Goal: Task Accomplishment & Management: Manage account settings

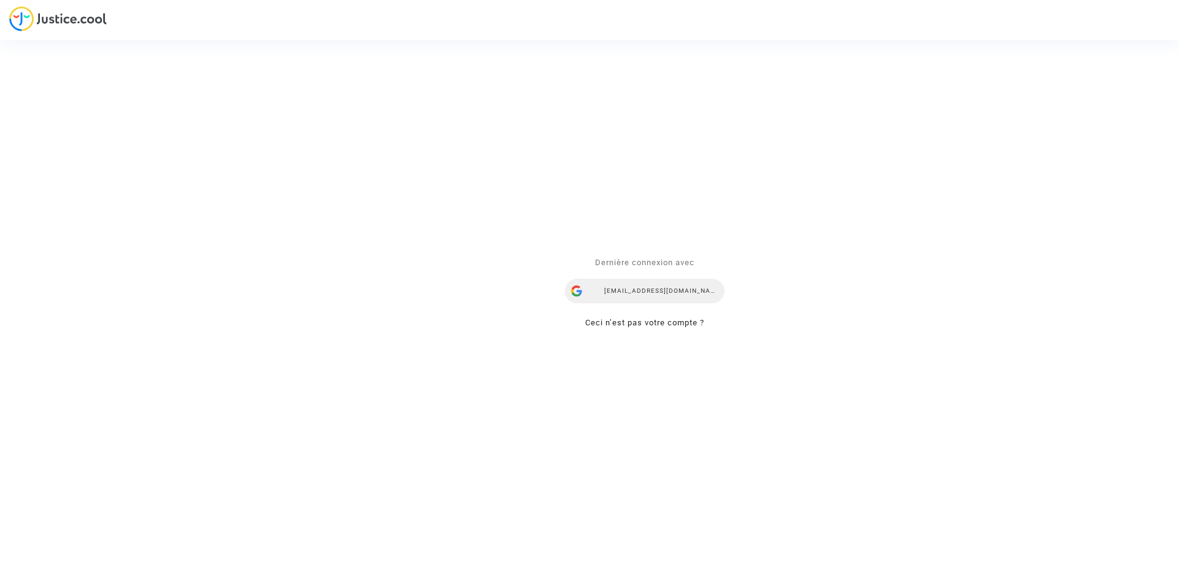
click at [659, 291] on div "ealvarez@reclamaciondevuelos.com" at bounding box center [645, 291] width 160 height 25
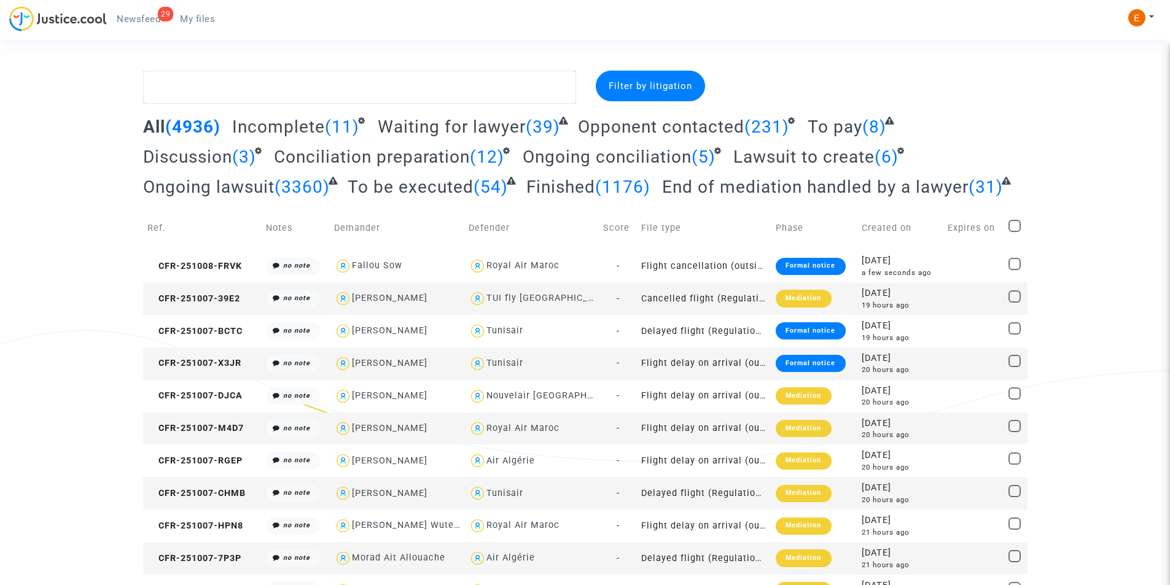
click at [201, 23] on span "My files" at bounding box center [197, 19] width 35 height 11
click at [153, 15] on span "Newsfeed" at bounding box center [139, 19] width 44 height 11
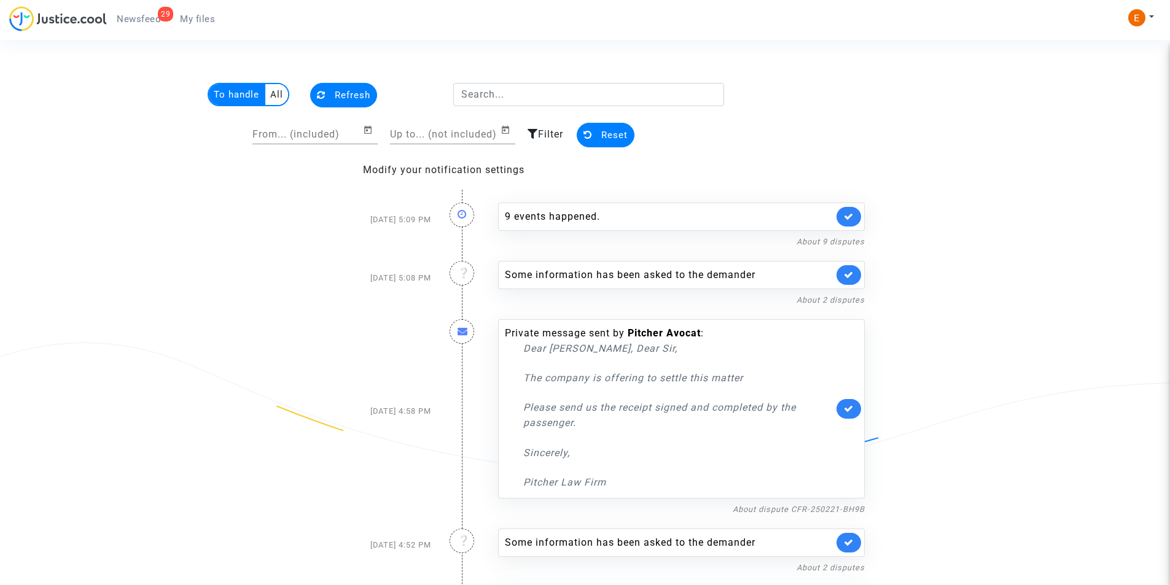
click at [182, 17] on span "My files" at bounding box center [197, 19] width 35 height 11
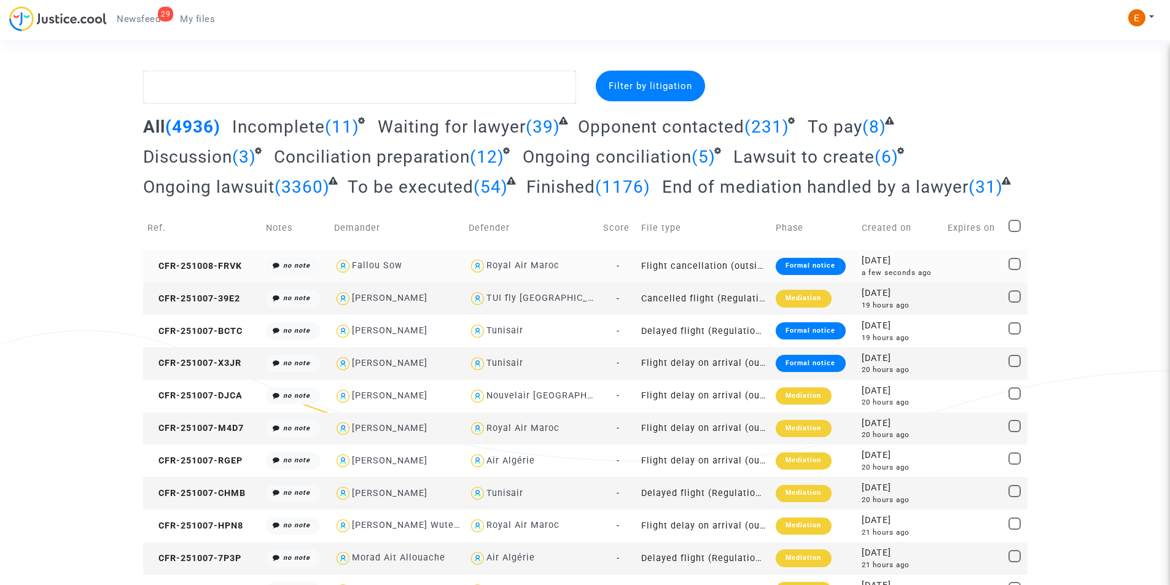
click at [526, 270] on div "Royal Air Maroc" at bounding box center [522, 265] width 73 height 10
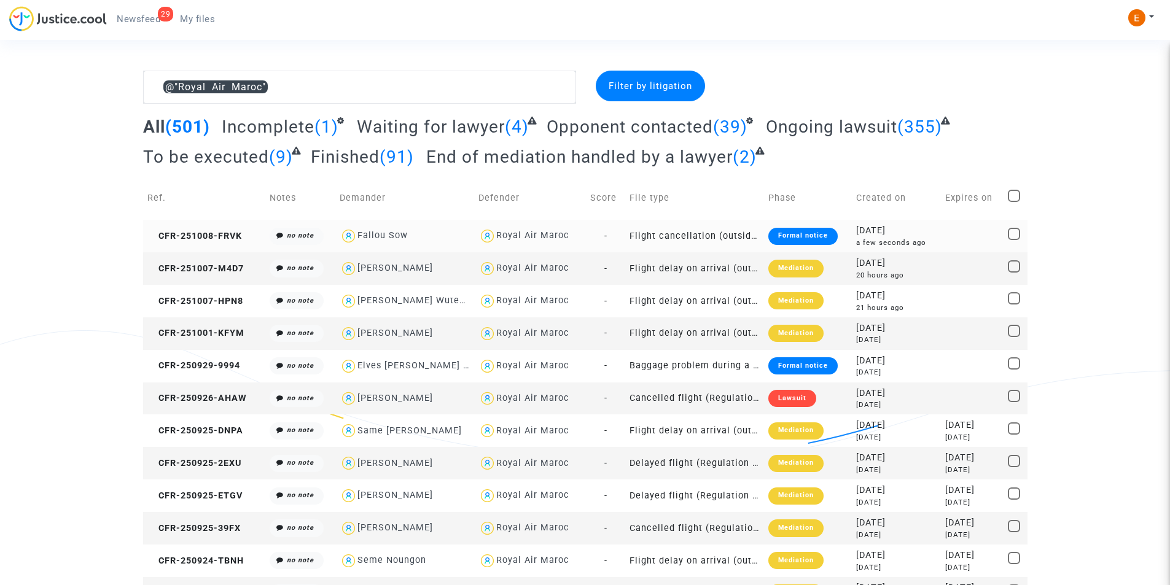
click at [380, 232] on div "Fallou Sow" at bounding box center [382, 235] width 50 height 10
type textarea "@"Royal Air Maroc" @"Fallou Sow" @"Pitcher Avocat""
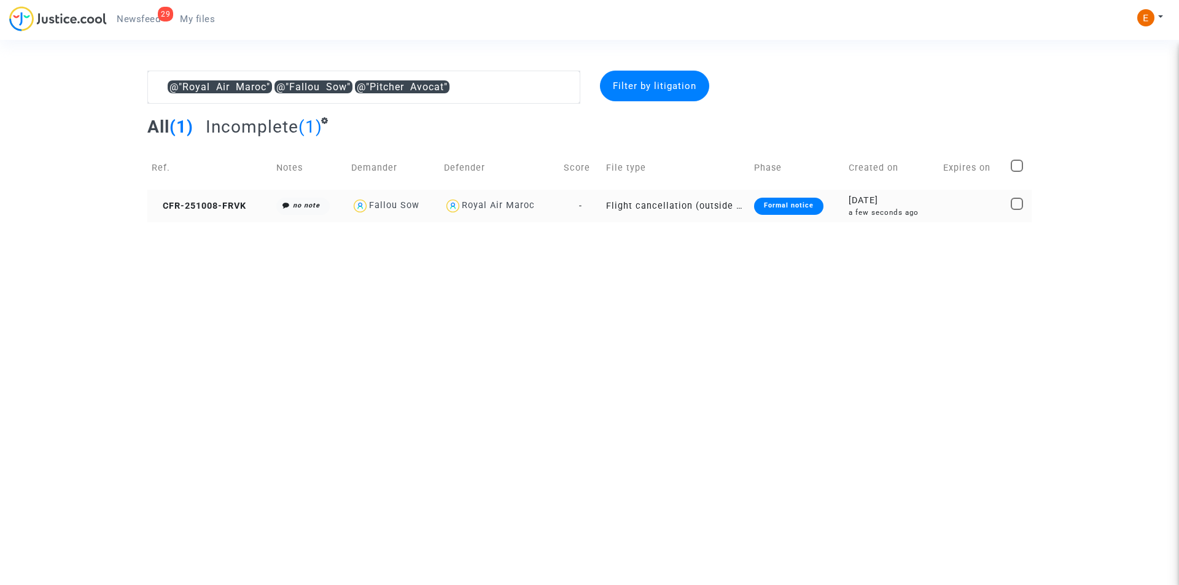
click at [805, 204] on div "Formal notice" at bounding box center [788, 206] width 69 height 17
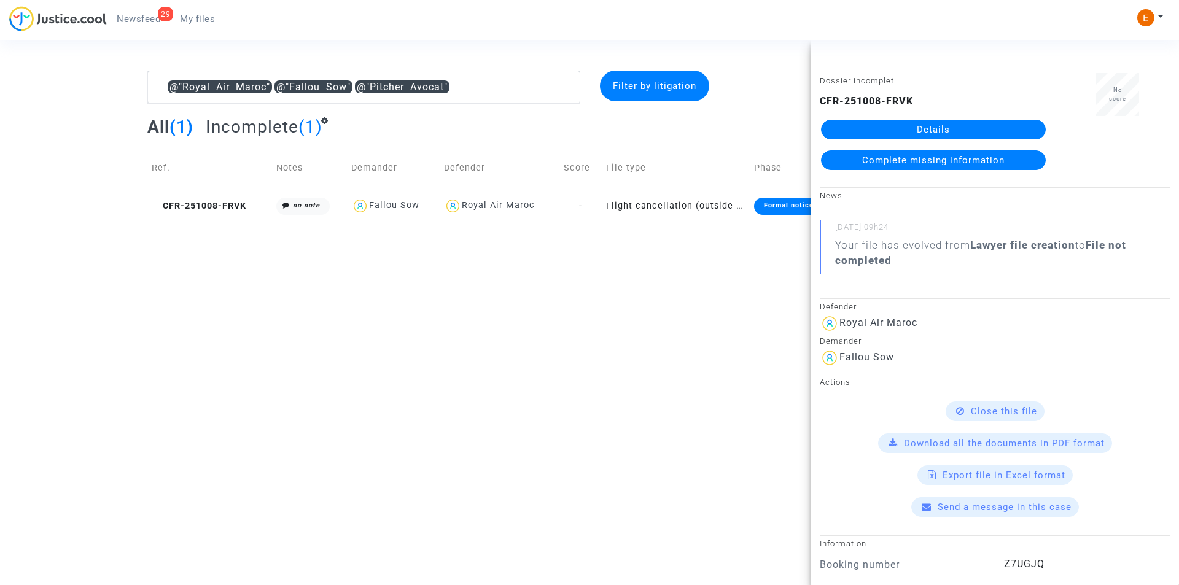
click at [936, 130] on link "Details" at bounding box center [933, 130] width 225 height 20
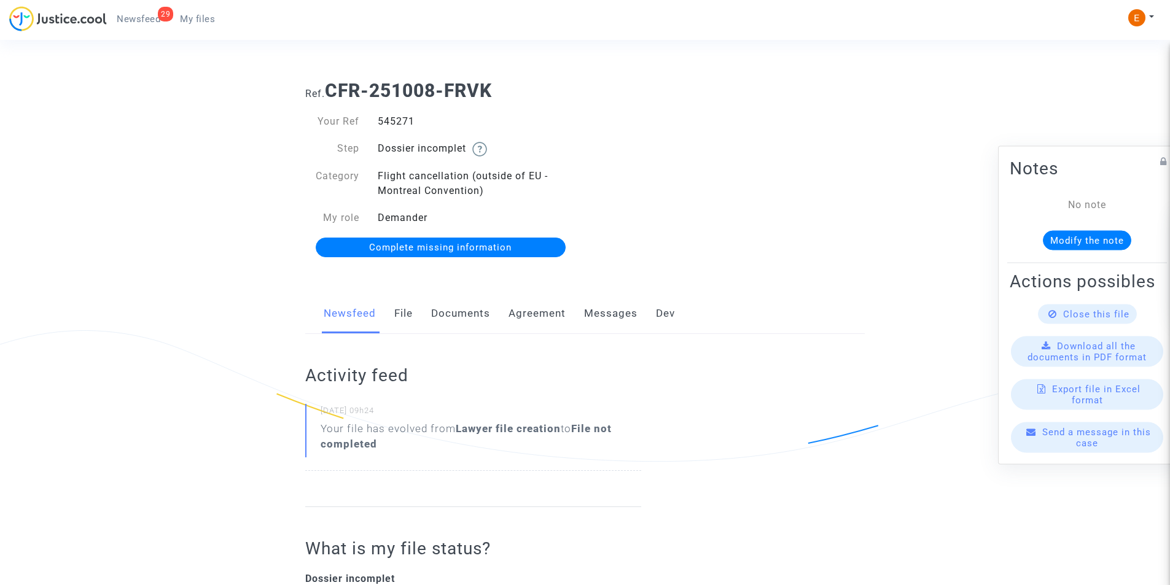
click at [397, 313] on link "File" at bounding box center [403, 313] width 18 height 41
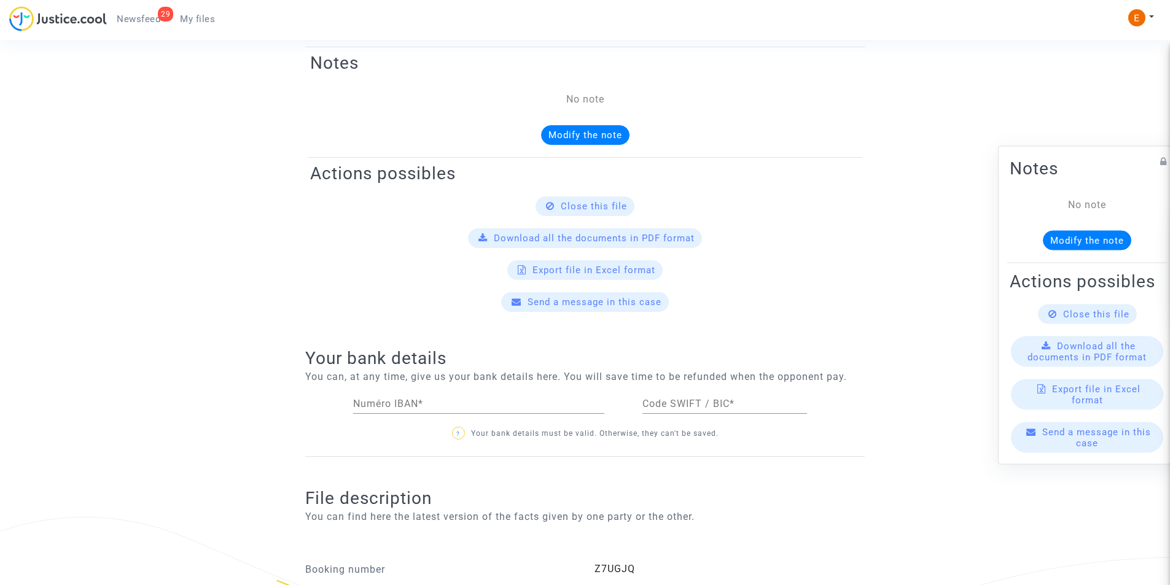
scroll to position [187, 0]
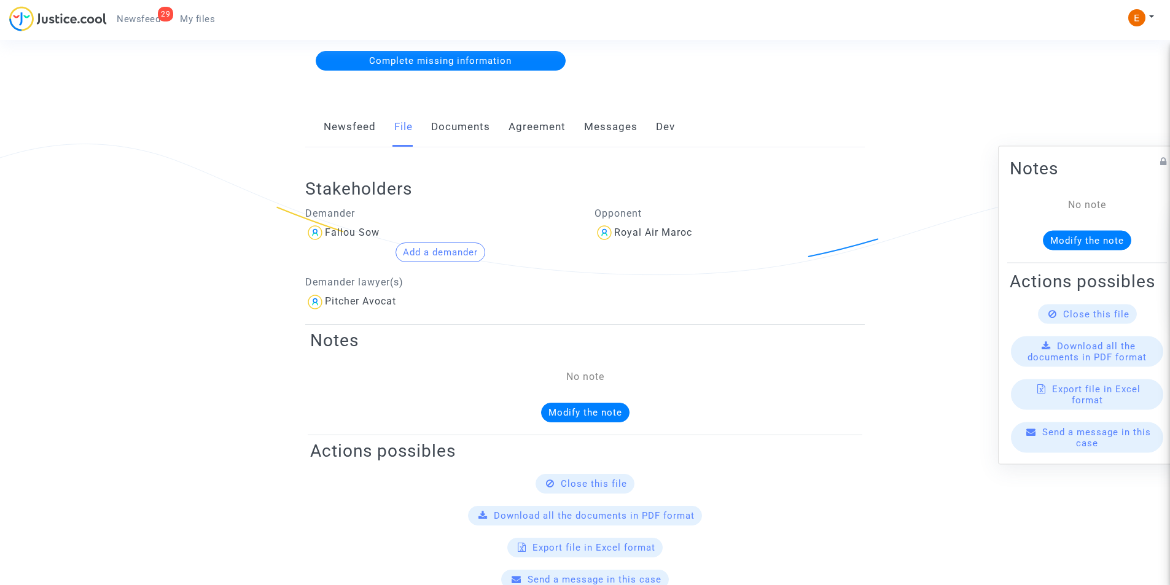
click at [467, 131] on link "Documents" at bounding box center [460, 127] width 59 height 41
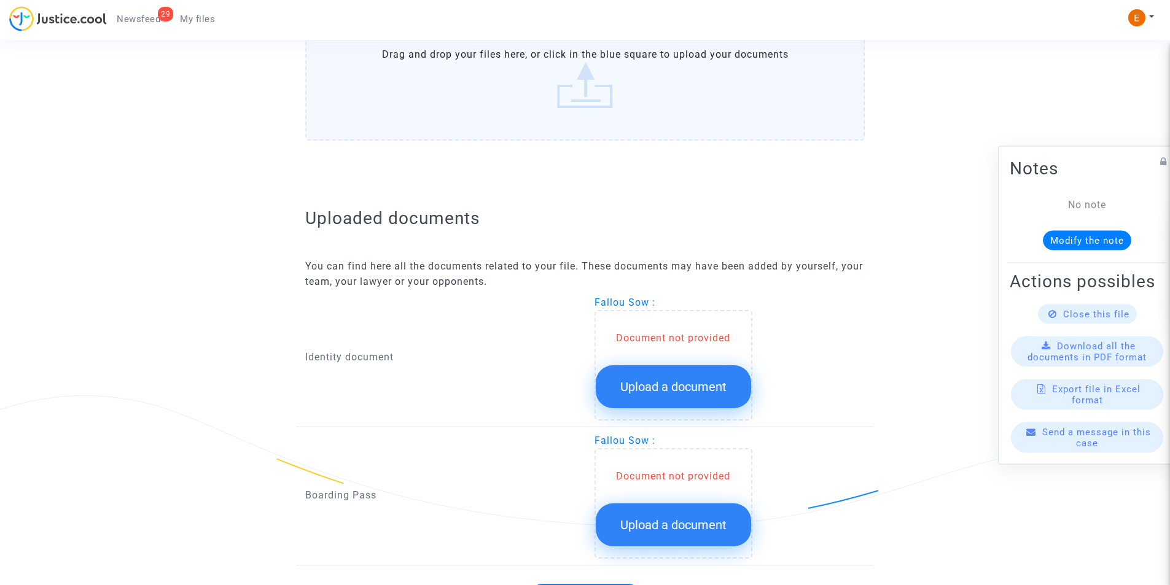
scroll to position [659, 0]
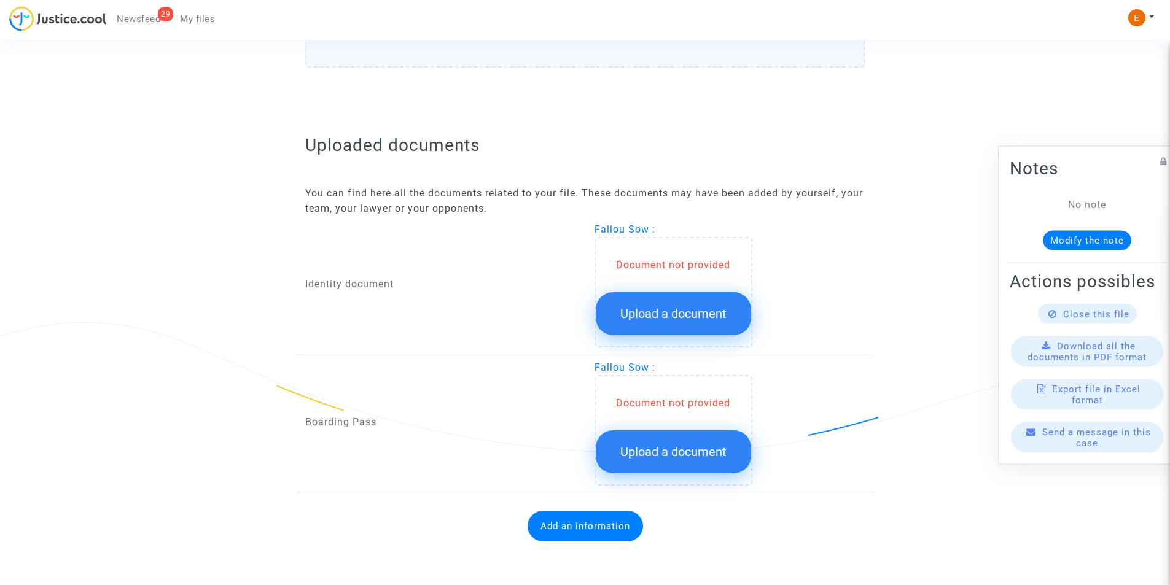
click at [670, 307] on span "Upload a document" at bounding box center [673, 313] width 106 height 15
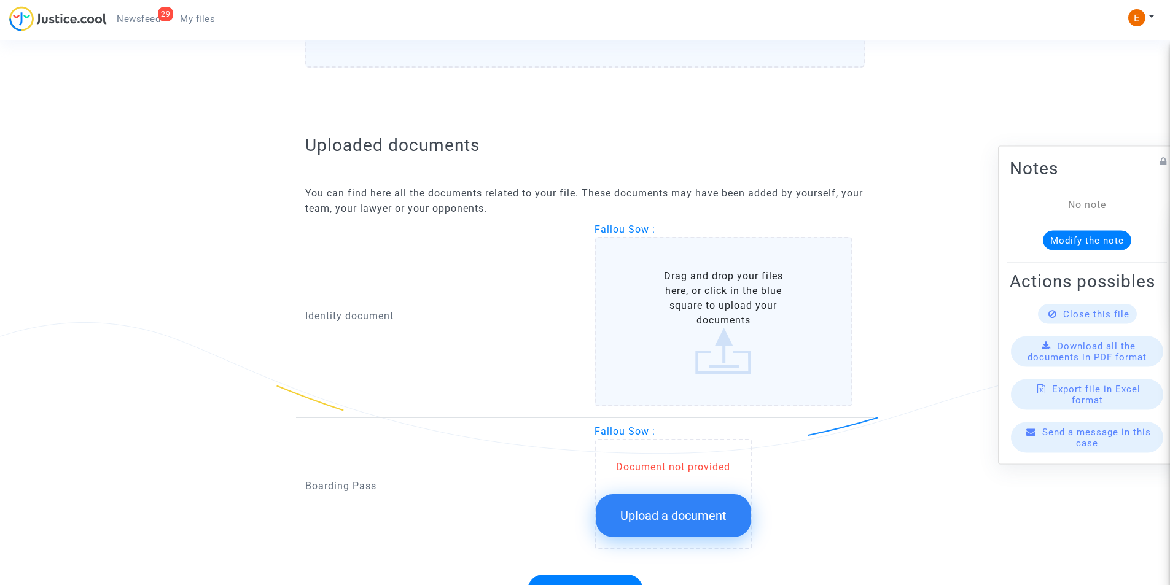
click at [709, 334] on label "Drag and drop your files here, or click in the blue square to upload your docum…" at bounding box center [723, 321] width 258 height 169
click at [0, 0] on input "Drag and drop your files here, or click in the blue square to upload your docum…" at bounding box center [0, 0] width 0 height 0
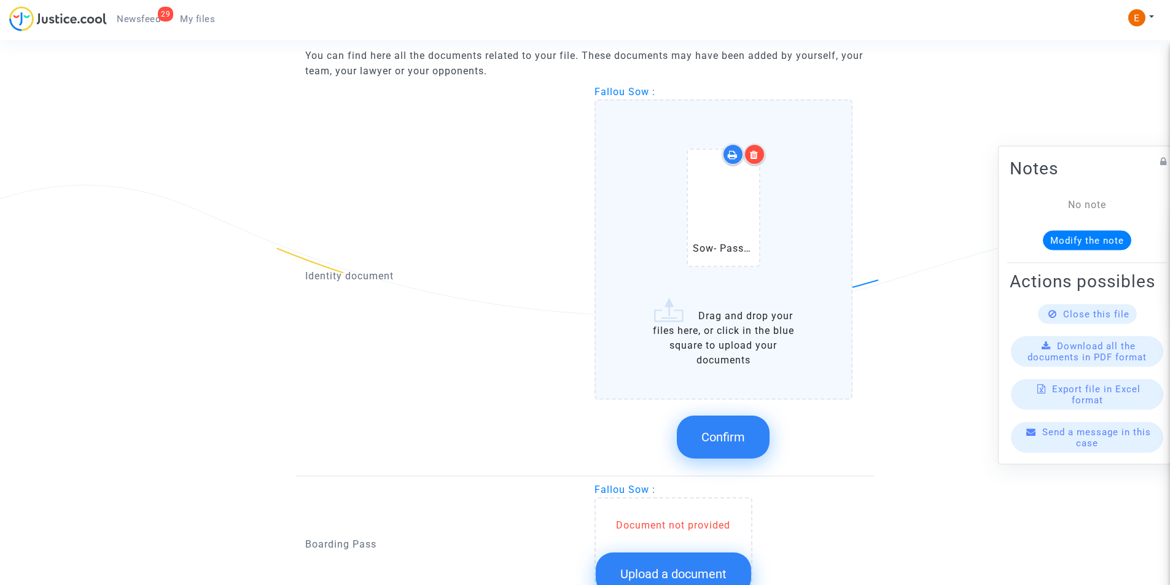
scroll to position [843, 0]
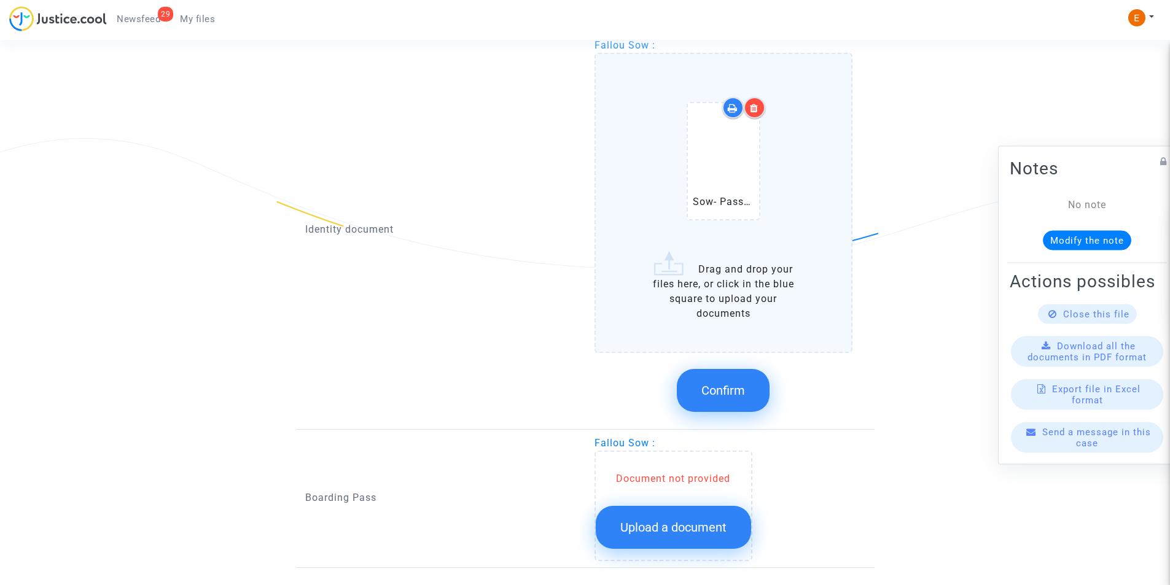
click at [724, 396] on span "Confirm" at bounding box center [723, 390] width 44 height 15
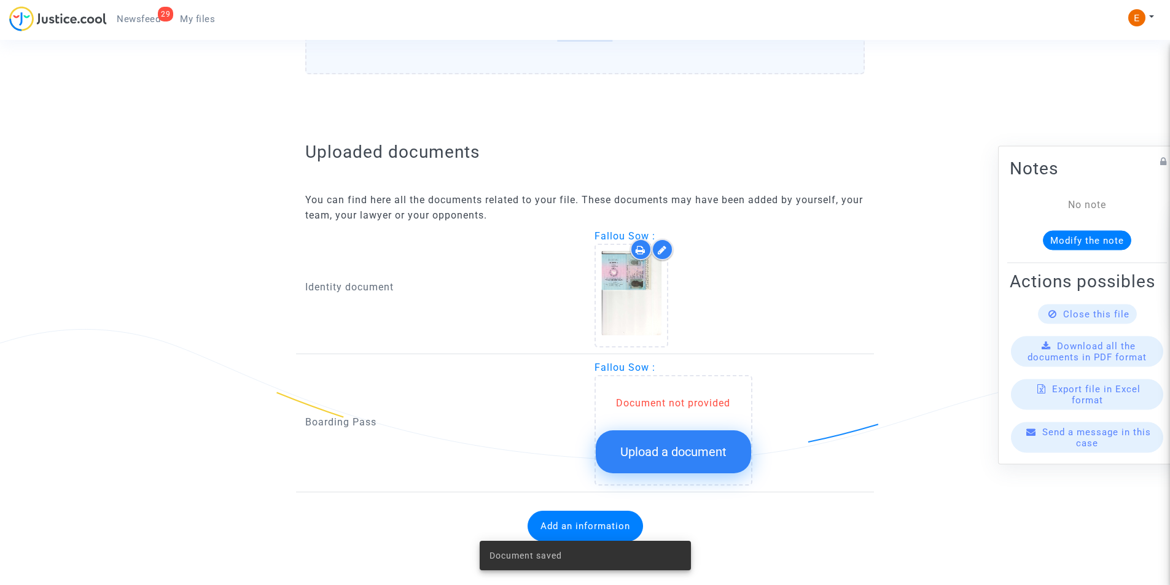
click at [692, 456] on span "Upload a document" at bounding box center [673, 452] width 106 height 15
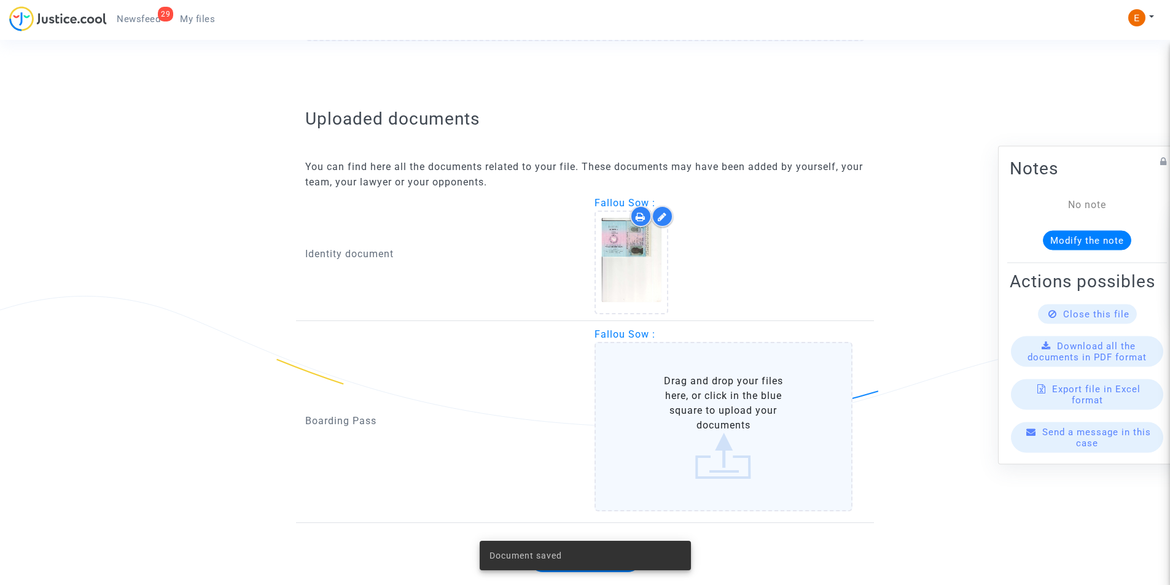
scroll to position [716, 0]
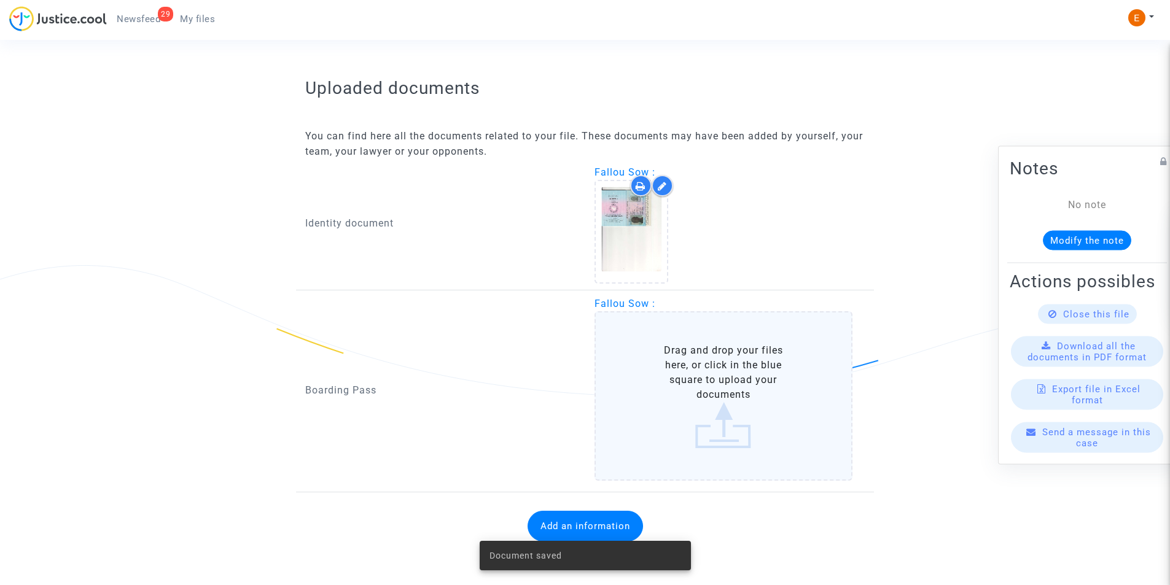
click at [726, 384] on label "Drag and drop your files here, or click in the blue square to upload your docum…" at bounding box center [723, 395] width 258 height 169
click at [0, 0] on input "Drag and drop your files here, or click in the blue square to upload your docum…" at bounding box center [0, 0] width 0 height 0
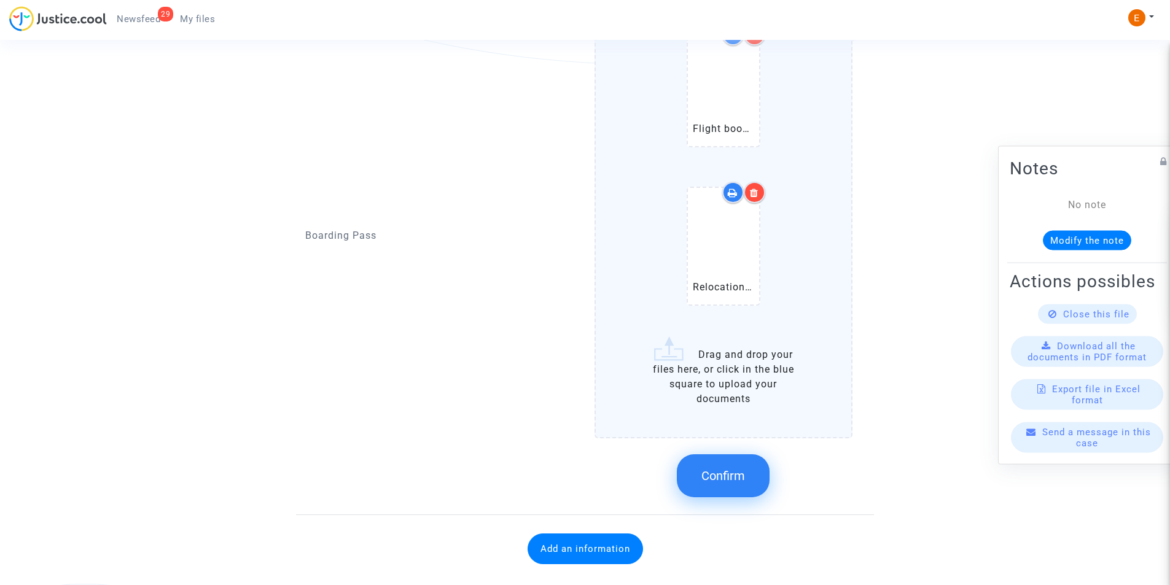
scroll to position [1070, 0]
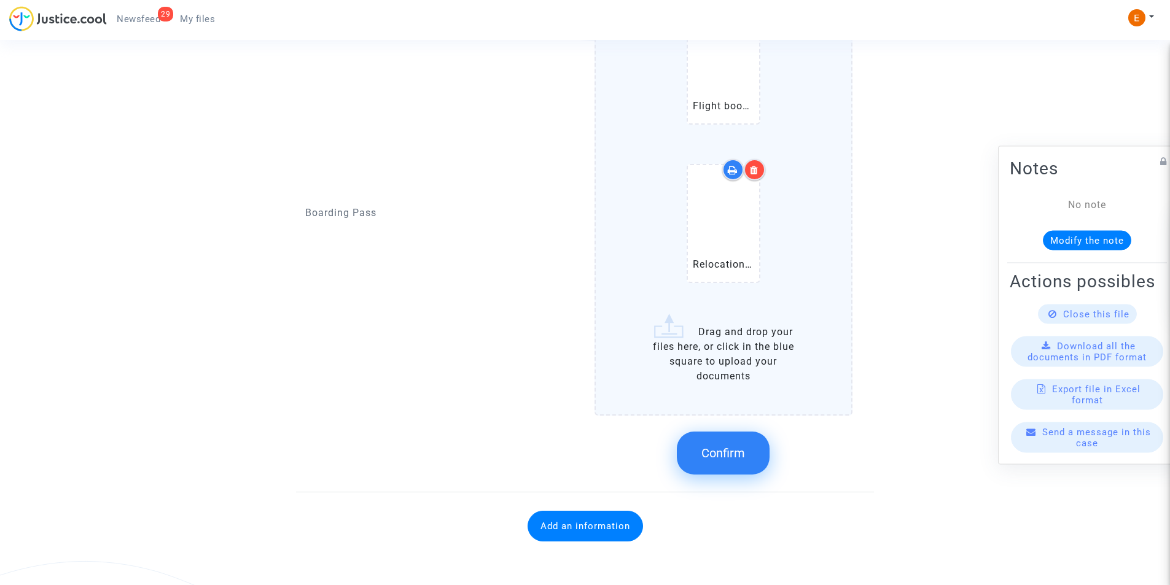
click at [712, 464] on button "Confirm" at bounding box center [723, 453] width 93 height 43
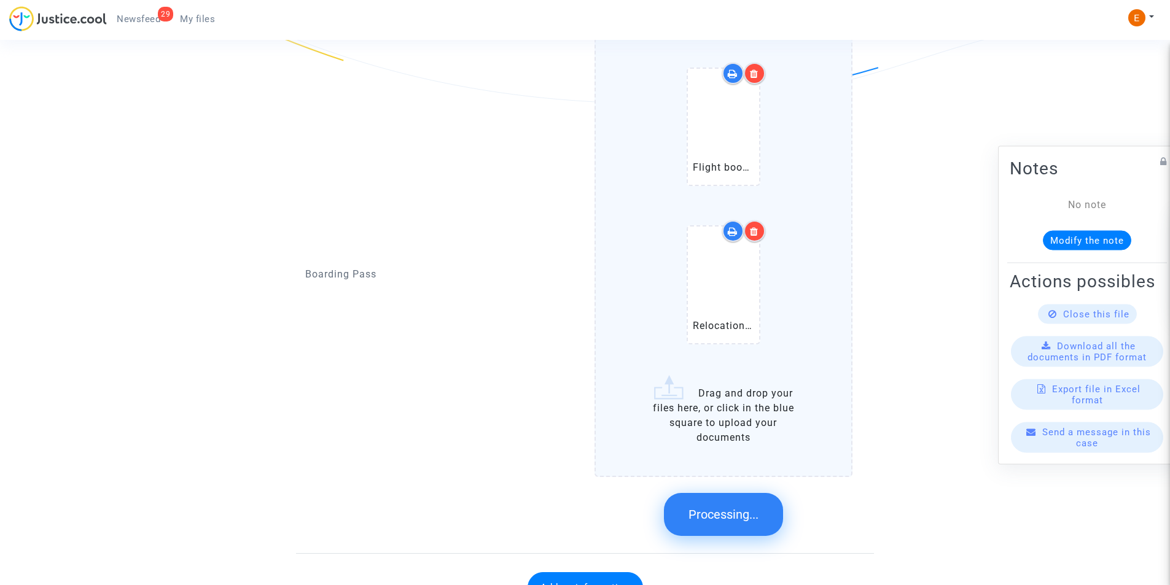
scroll to position [645, 0]
